Goal: Navigation & Orientation: Find specific page/section

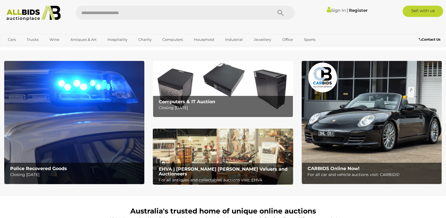
click at [102, 174] on p "Closing [DATE]" at bounding box center [76, 174] width 132 height 7
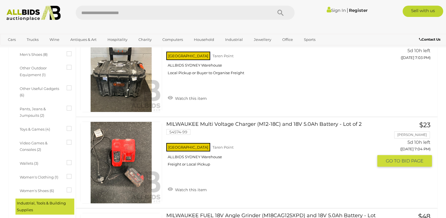
scroll to position [422, 0]
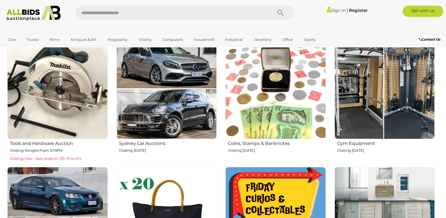
scroll to position [225, 0]
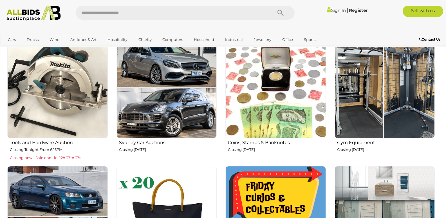
click at [58, 114] on img at bounding box center [57, 87] width 101 height 101
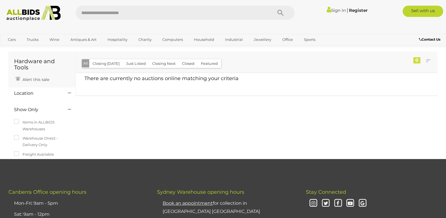
scroll to position [28, 0]
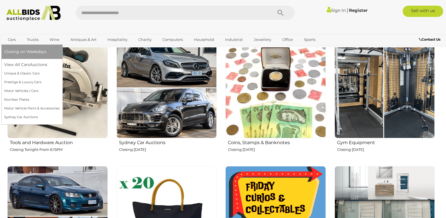
scroll to position [225, 0]
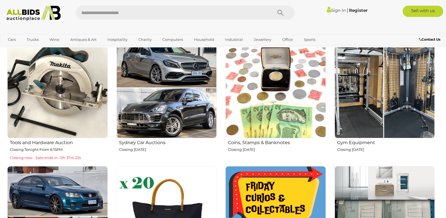
click at [172, 126] on img at bounding box center [167, 87] width 101 height 101
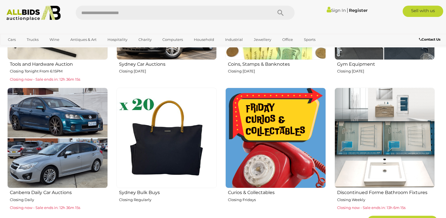
scroll to position [310, 0]
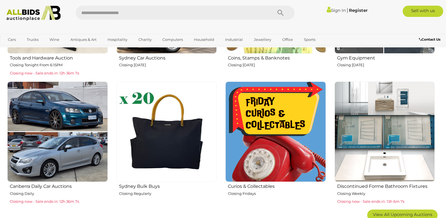
click at [267, 155] on img at bounding box center [276, 131] width 101 height 101
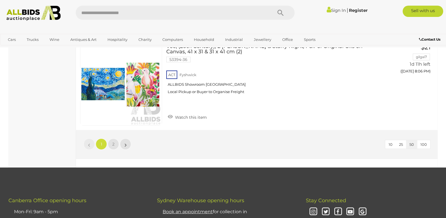
scroll to position [4534, 0]
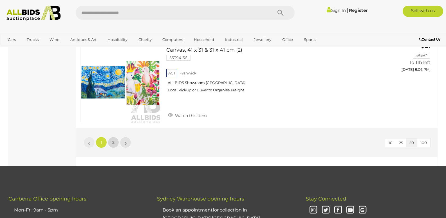
click at [113, 140] on span "2" at bounding box center [113, 142] width 2 height 5
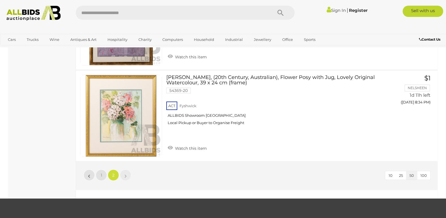
scroll to position [1268, 0]
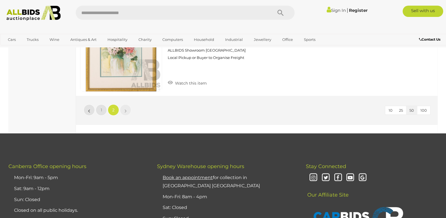
scroll to position [29, 0]
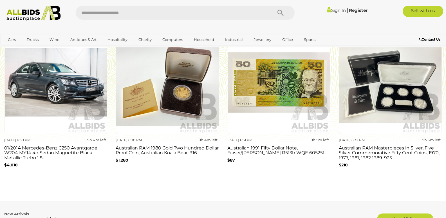
scroll to position [563, 0]
